Goal: Information Seeking & Learning: Understand process/instructions

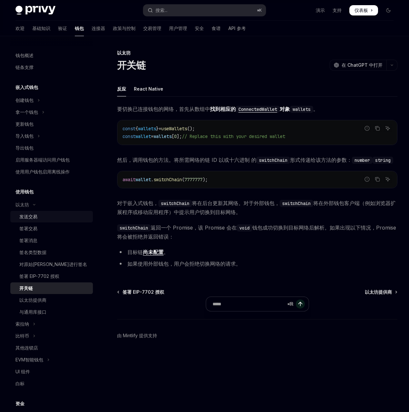
scroll to position [60, 0]
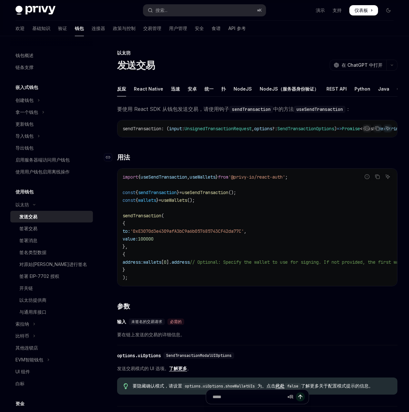
click at [249, 162] on h3 "​ 用法" at bounding box center [257, 157] width 280 height 9
click at [215, 180] on span "useWallets" at bounding box center [202, 177] width 26 height 6
copy code "import { useSendTransaction , useWallets } from '@privy-io/react-auth' ;"
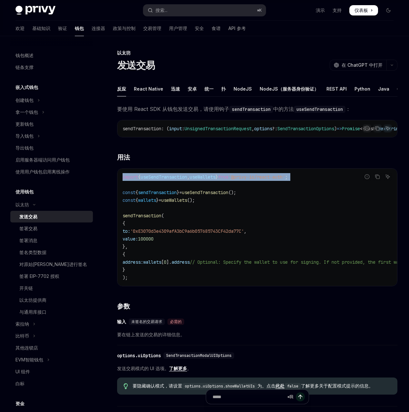
click at [237, 281] on code "import { useSendTransaction , useWallets } from '@privy-io/react-auth' ; const …" at bounding box center [291, 227] width 338 height 108
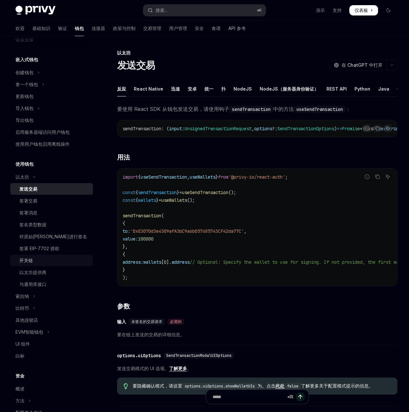
scroll to position [32, 0]
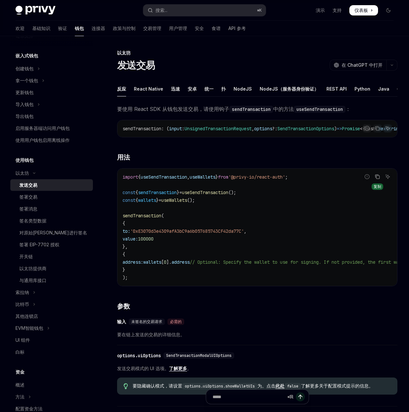
click at [374, 179] on icon "复制代码块中的内容" at bounding box center [376, 176] width 5 height 5
click at [272, 199] on div "要使用 React SDK 从钱包发送交易，请使用钩子 sendTransaction 中的方法 useSendTransaction ： 报告错误代码 复制…" at bounding box center [257, 320] width 280 height 432
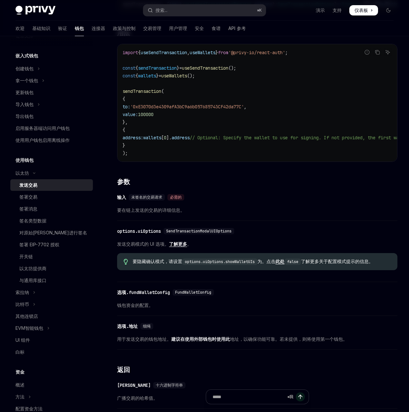
scroll to position [130, 0]
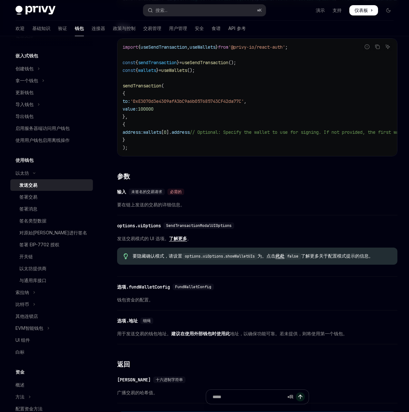
click at [246, 215] on div "​ 输入 未签名的交易请求 必需的 要在链上发送的交易的详细信息。" at bounding box center [257, 200] width 280 height 31
click at [243, 276] on div "​ options.uiOptions SendTransactionModalUIOptions 发送交易模式的 UI 选项。 了解更多 。 要隐藏确认模式…" at bounding box center [257, 247] width 280 height 58
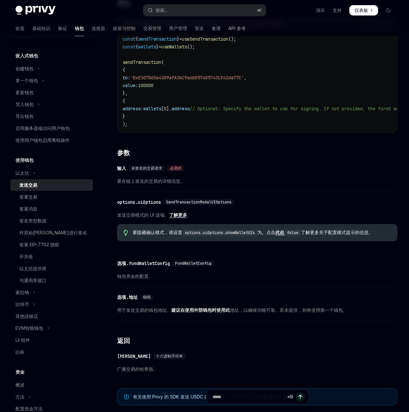
scroll to position [165, 0]
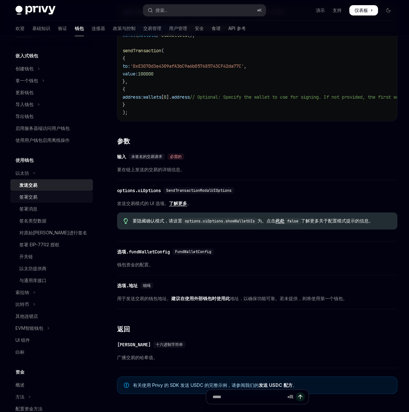
click at [67, 201] on div "签署交易" at bounding box center [54, 197] width 70 height 8
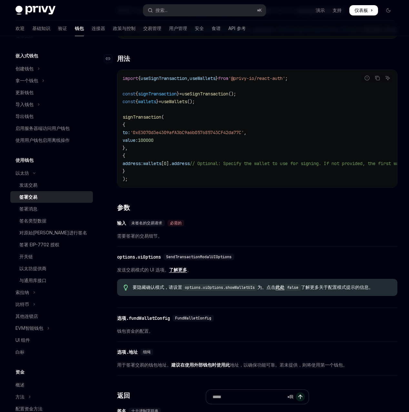
scroll to position [101, 0]
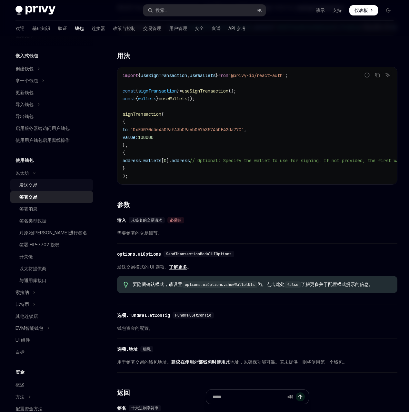
click at [71, 189] on div "发送交易" at bounding box center [54, 185] width 70 height 8
type textarea "*"
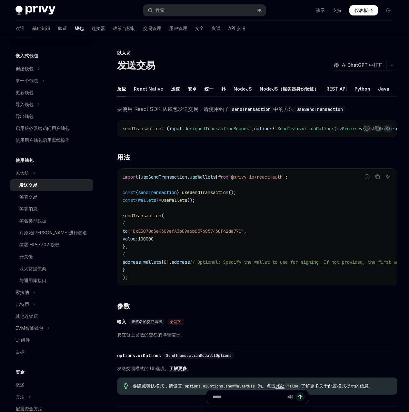
click at [238, 195] on div "要使用 React SDK 从钱包发送交易，请使用钩子 sendTransaction 中的方法 useSendTransaction ： 报告错误代码 复制…" at bounding box center [257, 320] width 280 height 432
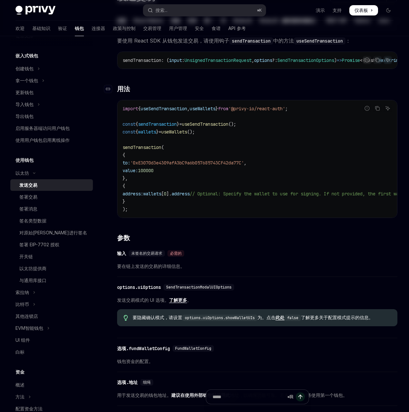
scroll to position [101, 0]
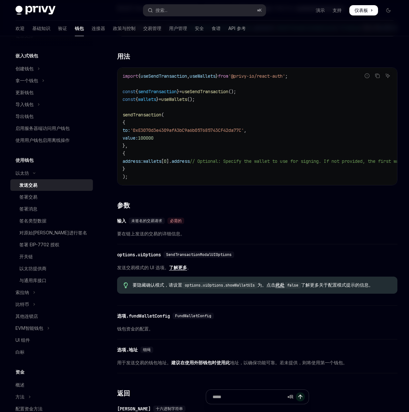
click at [253, 225] on div "​ 输入 未签名的交易请求 必需的" at bounding box center [254, 221] width 274 height 8
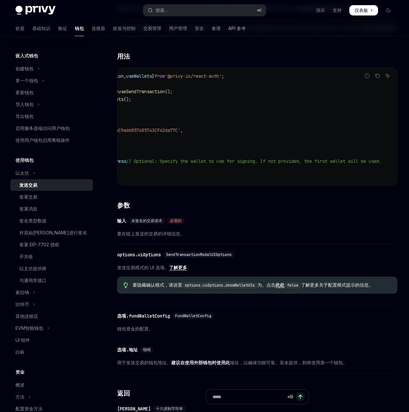
scroll to position [0, 0]
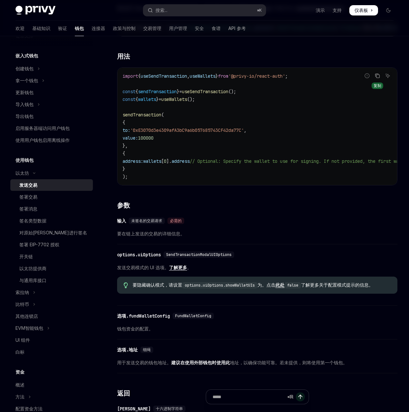
click at [374, 80] on button "复制代码块中的内容" at bounding box center [377, 76] width 8 height 8
